Goal: Information Seeking & Learning: Learn about a topic

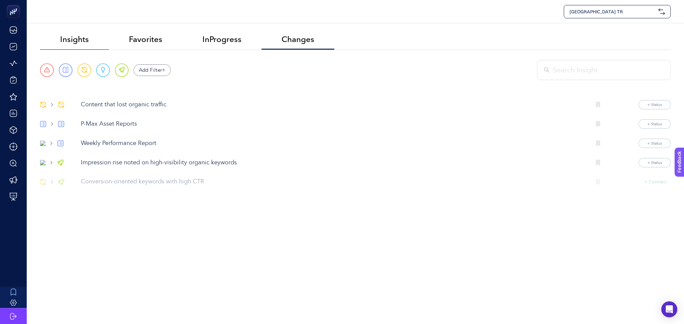
click at [87, 43] on span "Insights" at bounding box center [74, 39] width 29 height 9
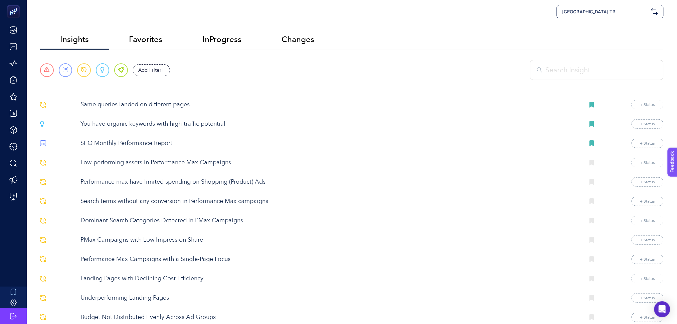
click at [176, 240] on p "PMax Campaigns with Low Impression Share" at bounding box center [329, 240] width 499 height 9
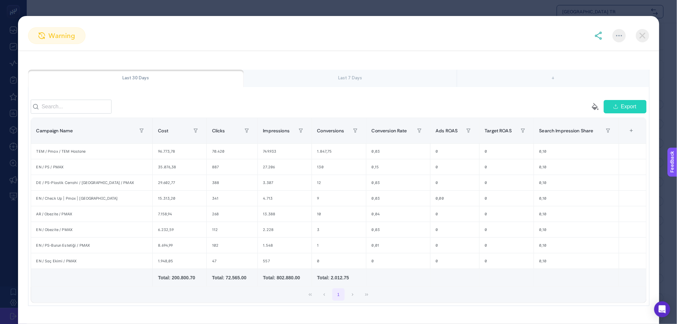
scroll to position [74, 0]
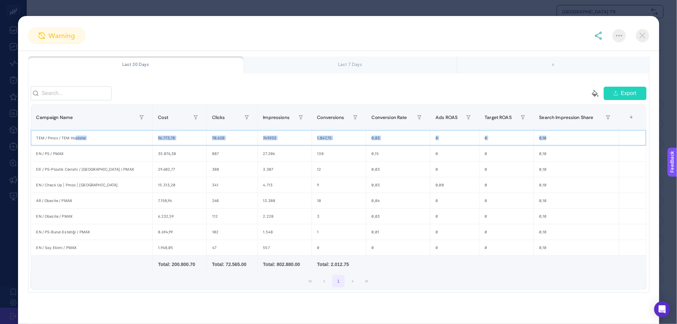
drag, startPoint x: 75, startPoint y: 140, endPoint x: 542, endPoint y: 139, distance: 466.4
click at [542, 139] on tr "TEM / Pmax / TEM Hastane 96.773,78 70.420 749.933 1.847,75 0,03 0 0 0,10" at bounding box center [338, 138] width 615 height 16
click at [545, 139] on div "0,10" at bounding box center [576, 138] width 85 height 15
drag, startPoint x: 543, startPoint y: 141, endPoint x: 41, endPoint y: 140, distance: 502.1
click at [41, 140] on tr "TEM / Pmax / TEM Hastane 96.773,78 70.420 749.933 1.847,75 0,03 0 0 0,10" at bounding box center [338, 138] width 615 height 16
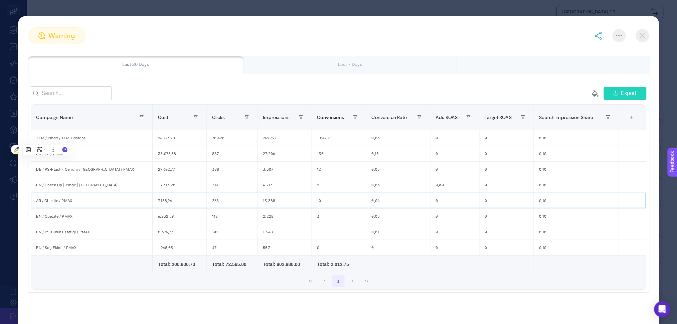
click at [52, 206] on div "AR / Obezite / PMAX" at bounding box center [92, 200] width 122 height 15
drag, startPoint x: 36, startPoint y: 204, endPoint x: 311, endPoint y: 203, distance: 275.1
click at [311, 203] on tr "AR / Obezite / PMAX 7.158,94 268 13.388 10 0,04 0 0 0,10" at bounding box center [338, 201] width 615 height 16
click at [63, 170] on div "DE / PS-Plastik Cerrahi / [GEOGRAPHIC_DATA] / PMAX" at bounding box center [92, 169] width 122 height 15
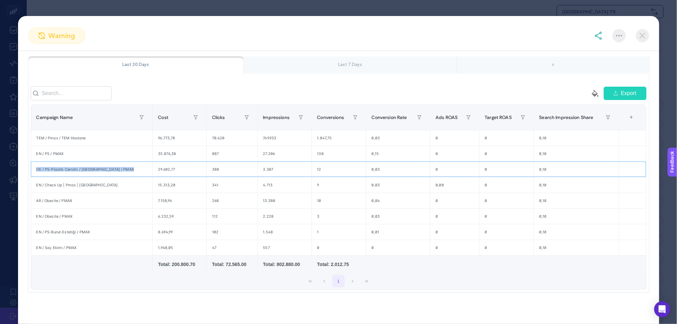
click at [63, 170] on div "DE / PS-Plastik Cerrahi / [GEOGRAPHIC_DATA] / PMAX" at bounding box center [92, 169] width 122 height 15
click at [90, 212] on div "EN / Obezite / PMAX" at bounding box center [92, 216] width 122 height 15
click at [45, 155] on div "EN / PS / PMAX" at bounding box center [92, 153] width 122 height 15
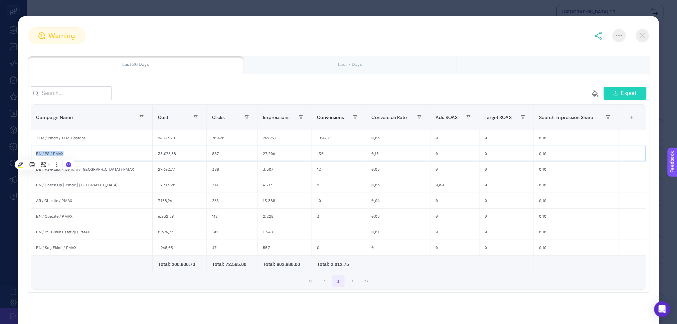
copy tr "EN / PS / PMAX"
click at [631, 123] on div "+" at bounding box center [631, 117] width 13 height 15
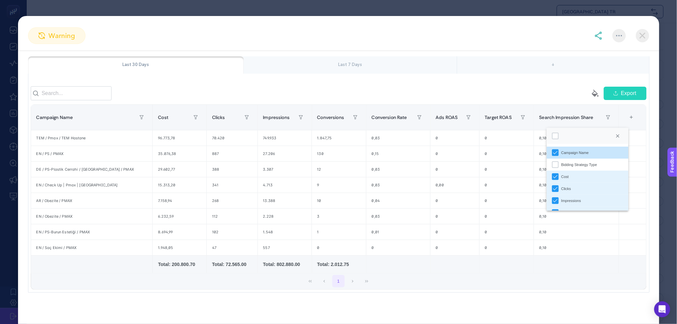
scroll to position [4, 35]
click at [607, 162] on li "Bidding Strategy Type" at bounding box center [587, 165] width 82 height 12
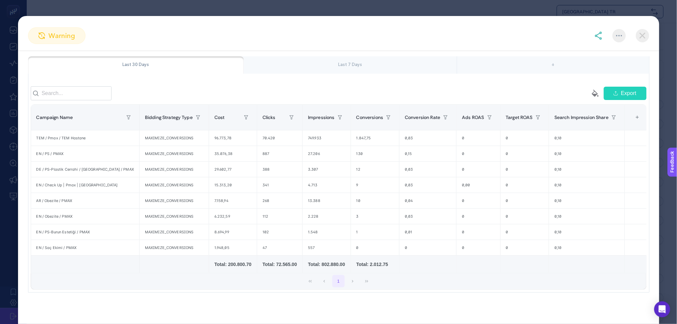
click at [631, 118] on div "+" at bounding box center [637, 117] width 13 height 15
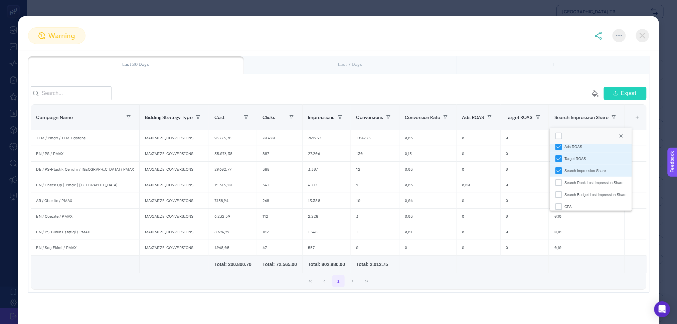
scroll to position [107, 0]
click at [557, 192] on div "CPA" at bounding box center [558, 190] width 7 height 7
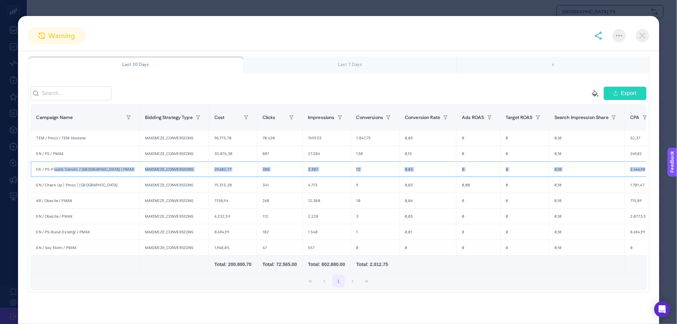
drag, startPoint x: 55, startPoint y: 172, endPoint x: 619, endPoint y: 166, distance: 563.5
click at [619, 166] on tr "DE / PS-Plastik Cerrahi / [GEOGRAPHIC_DATA] / PMAX MAXIMIZE_CONVERSIONS 29.602,…" at bounding box center [355, 170] width 649 height 16
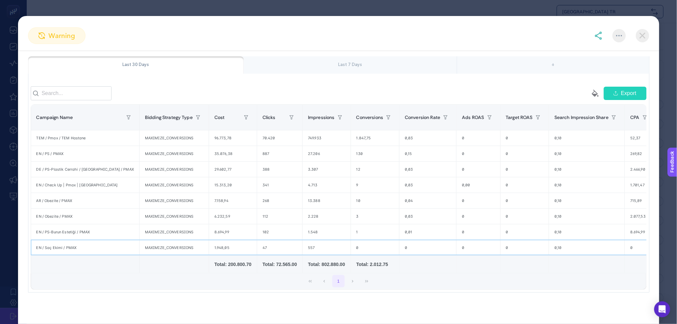
click at [59, 248] on div "EN / Saç Ekimi / PMAX" at bounding box center [85, 247] width 108 height 15
click at [52, 234] on div "EN / PS-Burun Estetiği / PMAX" at bounding box center [85, 232] width 108 height 15
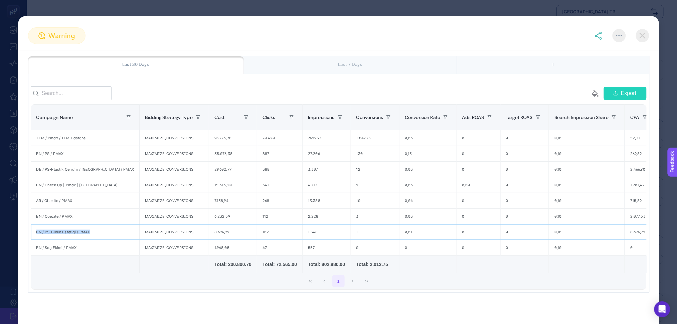
click at [52, 234] on div "EN / PS-Burun Estetiği / PMAX" at bounding box center [85, 232] width 108 height 15
drag, startPoint x: 104, startPoint y: 249, endPoint x: 61, endPoint y: 238, distance: 44.3
click at [62, 239] on tbody "TEM / Pmax / TEM Hastane MAXIMIZE_CONVERSIONS 96.773,78 70.420 749.933 1.847,75…" at bounding box center [355, 193] width 649 height 126
click at [340, 57] on div "Last 7 Days" at bounding box center [350, 64] width 213 height 17
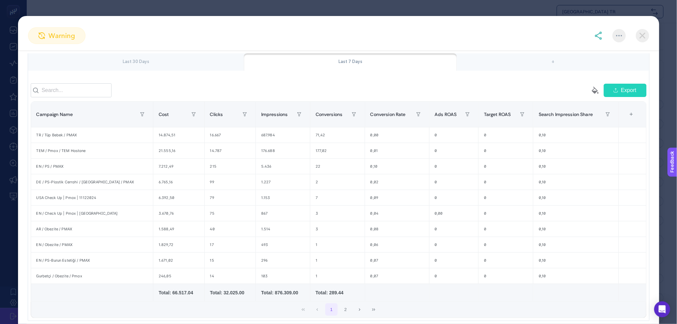
click at [632, 122] on div "+" at bounding box center [631, 114] width 13 height 15
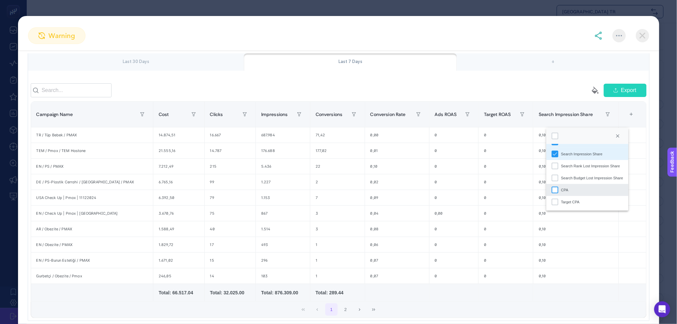
click at [552, 192] on div "CPA" at bounding box center [554, 190] width 7 height 7
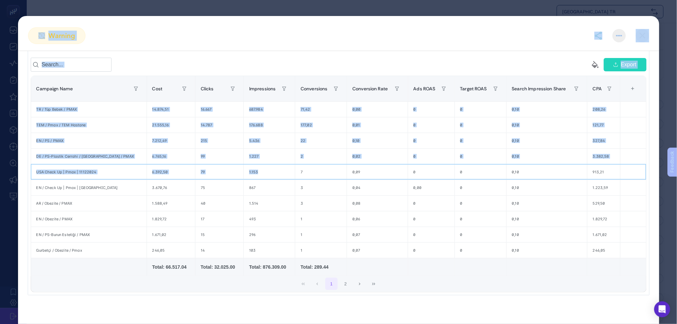
scroll to position [104, 0]
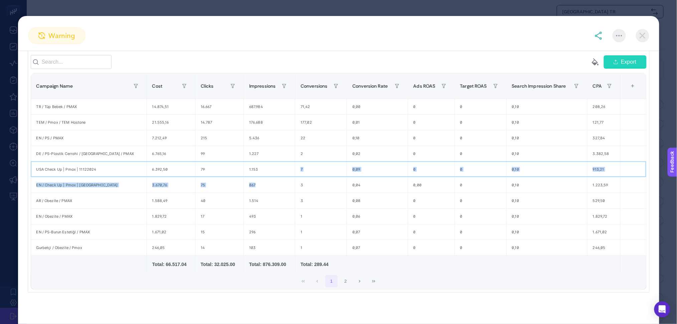
drag, startPoint x: 253, startPoint y: 195, endPoint x: 279, endPoint y: 193, distance: 25.4
click at [279, 193] on tbody "TR / Tüp Bebek / PMAX 14.874,51 16.667 687.984 71,42 0,00 0 0 0,10 208,[DATE] /…" at bounding box center [338, 177] width 615 height 157
click at [79, 215] on div "EN / Obezite / PMAX" at bounding box center [89, 216] width 116 height 15
click at [77, 157] on div "DE / PS-Plastik Cerrahi / [GEOGRAPHIC_DATA] / PMAX" at bounding box center [89, 153] width 116 height 15
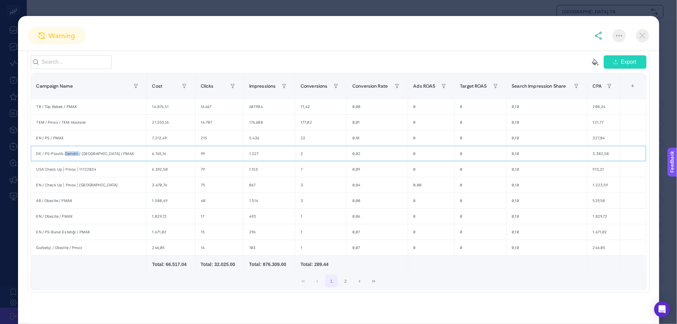
click at [77, 157] on div "DE / PS-Plastik Cerrahi / [GEOGRAPHIC_DATA] / PMAX" at bounding box center [89, 153] width 116 height 15
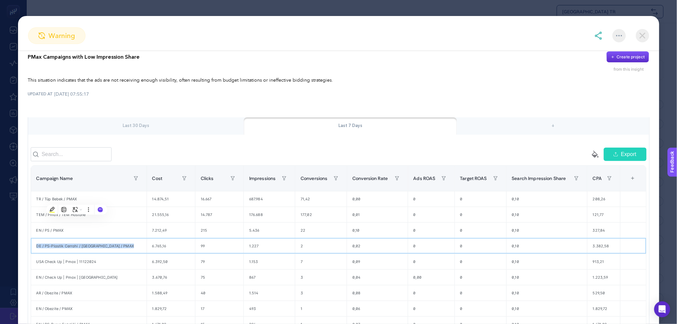
scroll to position [0, 0]
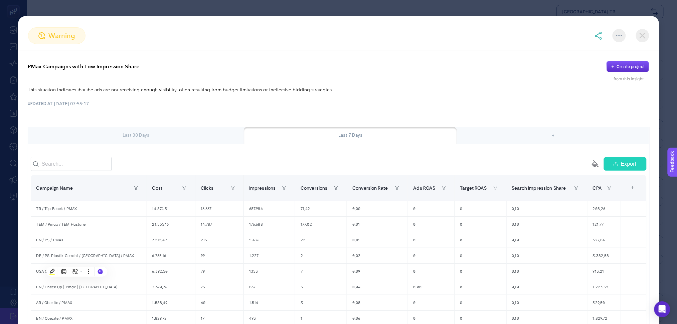
click at [151, 130] on div "Last 30 Days" at bounding box center [136, 135] width 216 height 17
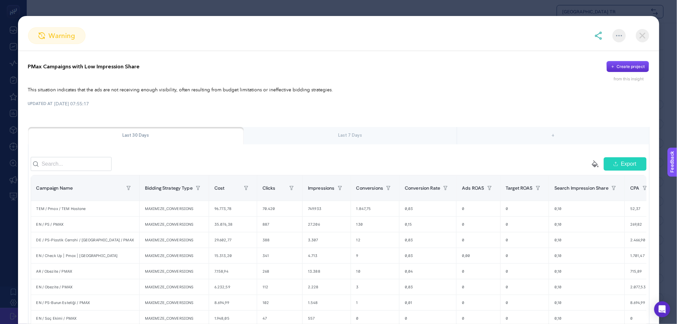
scroll to position [81, 0]
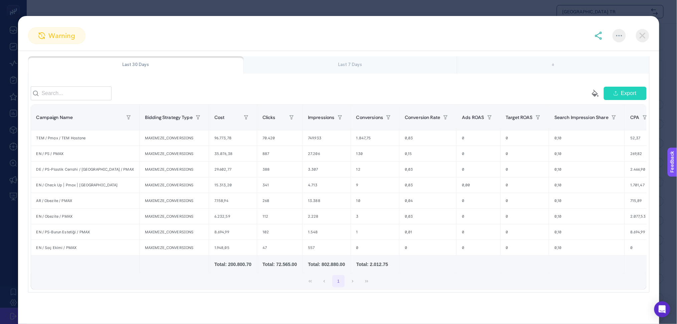
click at [362, 56] on div "Last 7 Days" at bounding box center [350, 64] width 213 height 17
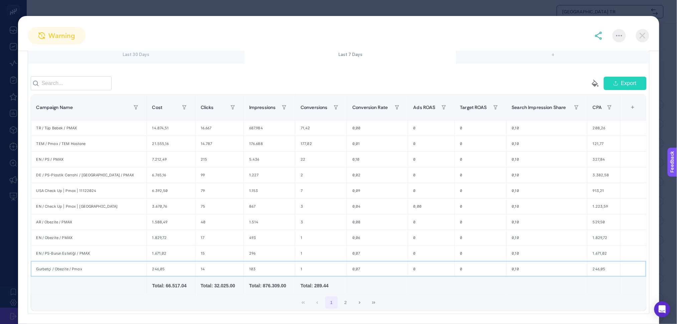
click at [62, 274] on div "Gurbetçi / Obezite / Pmax" at bounding box center [89, 269] width 116 height 15
click at [62, 273] on div "Gurbetçi / Obezite / Pmax" at bounding box center [89, 269] width 116 height 15
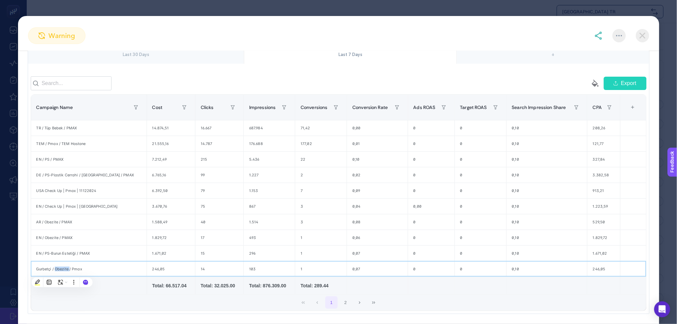
click at [62, 273] on div "Gurbetçi / Obezite / Pmax" at bounding box center [89, 269] width 116 height 15
click at [295, 166] on div "22" at bounding box center [320, 159] width 51 height 15
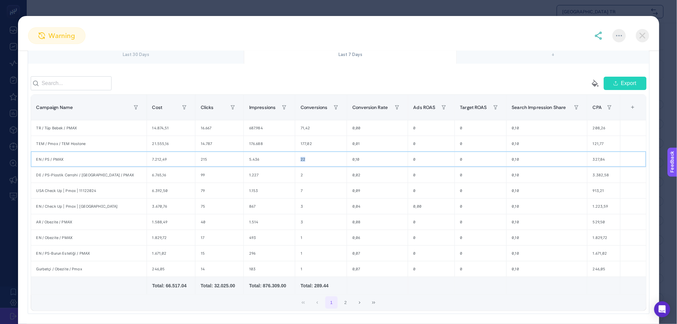
click at [295, 166] on div "22" at bounding box center [320, 159] width 51 height 15
click at [154, 56] on div "Last 30 Days" at bounding box center [136, 54] width 216 height 17
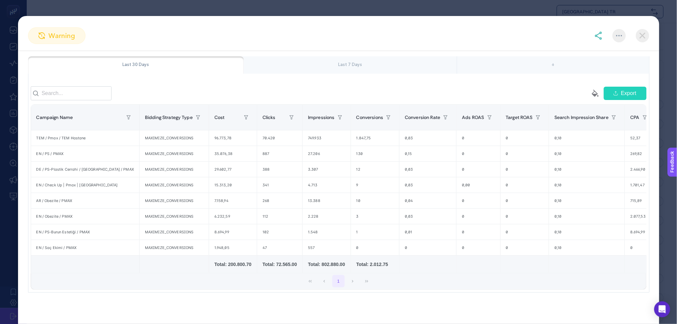
click at [291, 61] on div "Last 7 Days" at bounding box center [350, 64] width 213 height 17
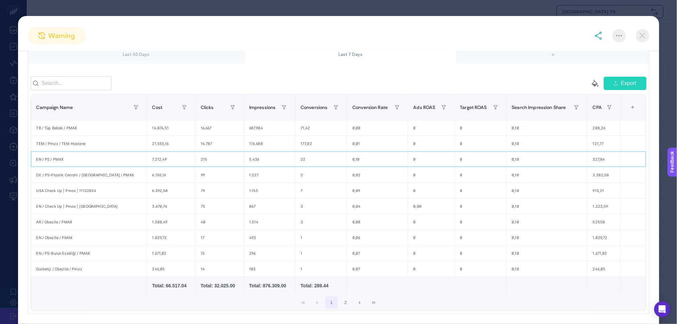
click at [47, 163] on div "EN / PS / PMAX" at bounding box center [89, 159] width 116 height 15
click at [175, 57] on div "Last 30 Days" at bounding box center [136, 54] width 216 height 17
